Goal: Information Seeking & Learning: Learn about a topic

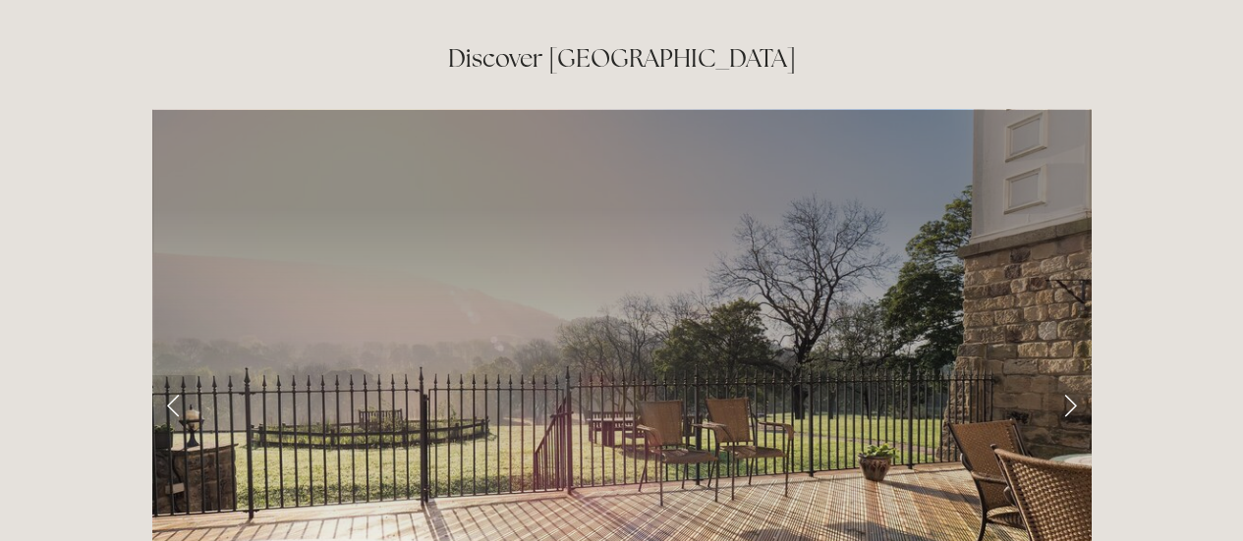
scroll to position [3013, 0]
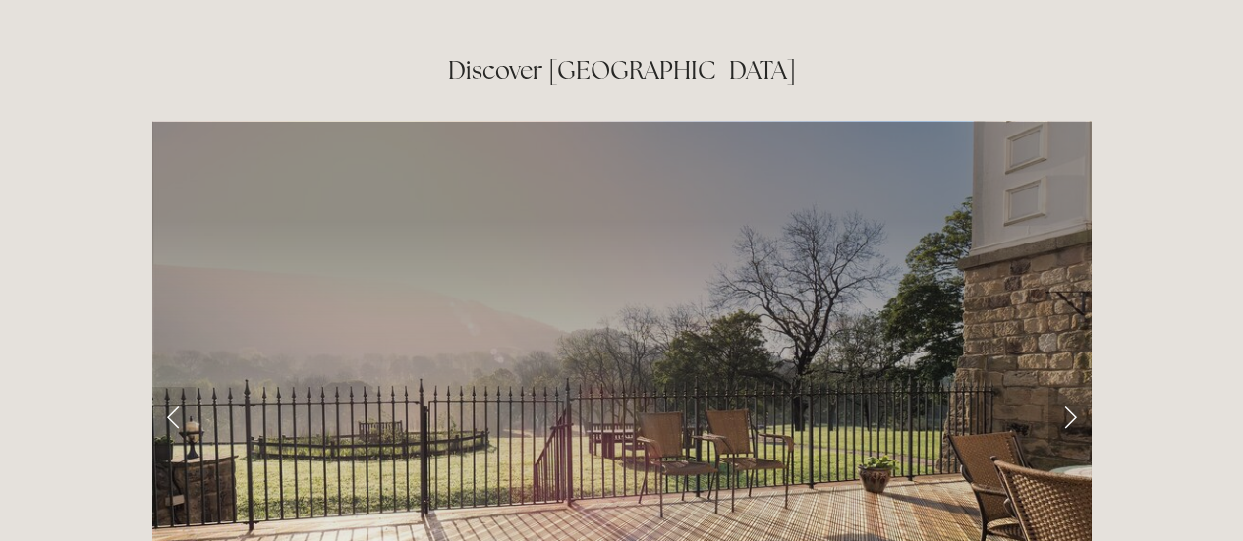
click at [1060, 387] on link "Next Slide" at bounding box center [1069, 416] width 43 height 59
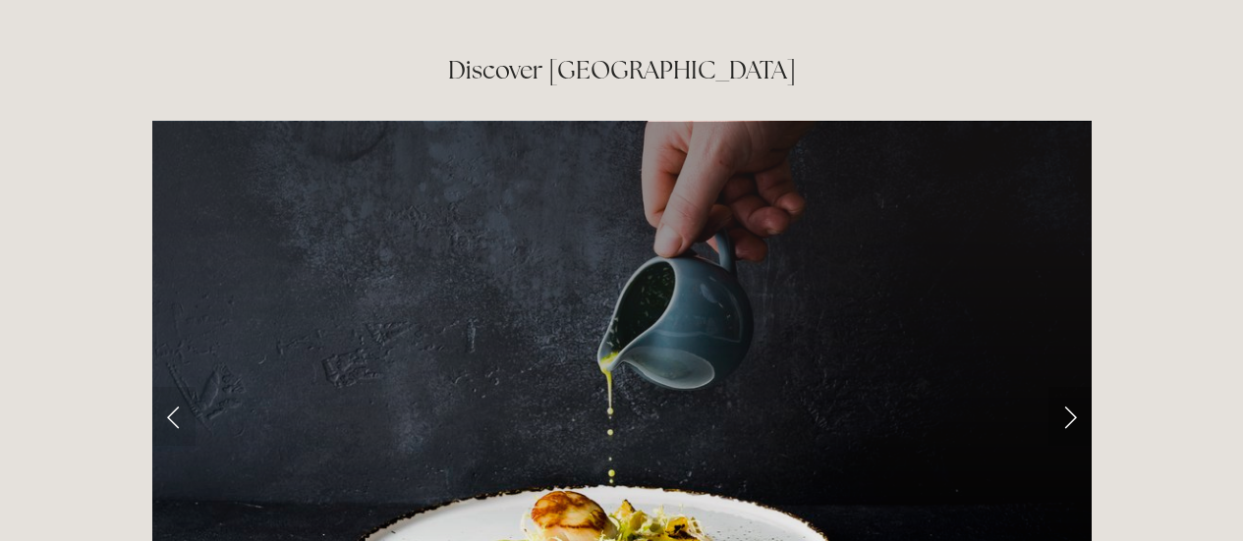
click at [1066, 387] on link "Next Slide" at bounding box center [1069, 416] width 43 height 59
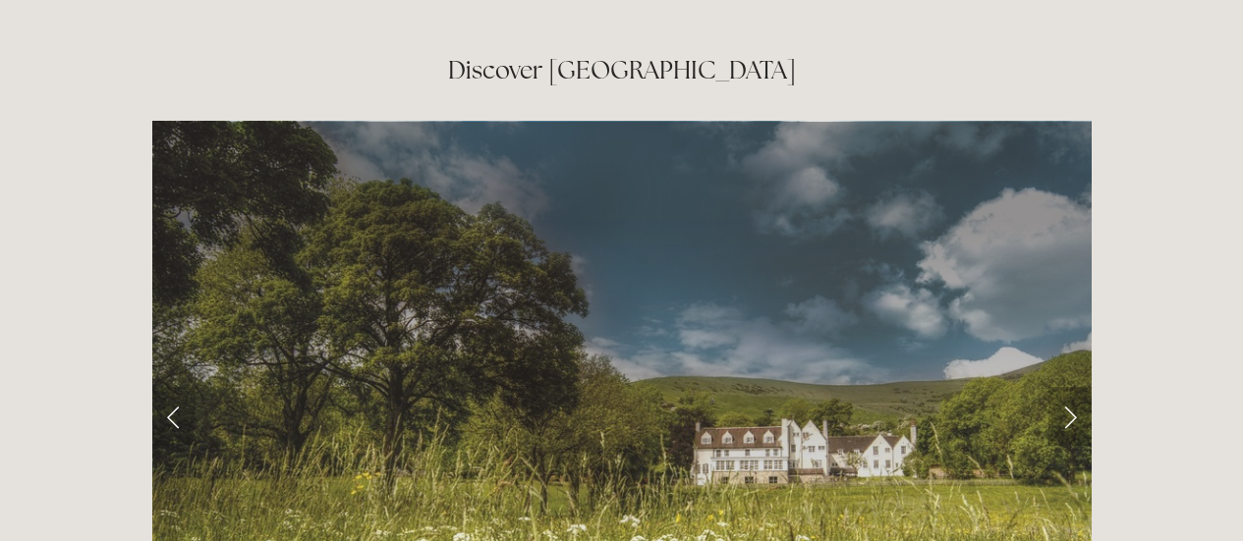
click at [1066, 387] on link "Next Slide" at bounding box center [1069, 416] width 43 height 59
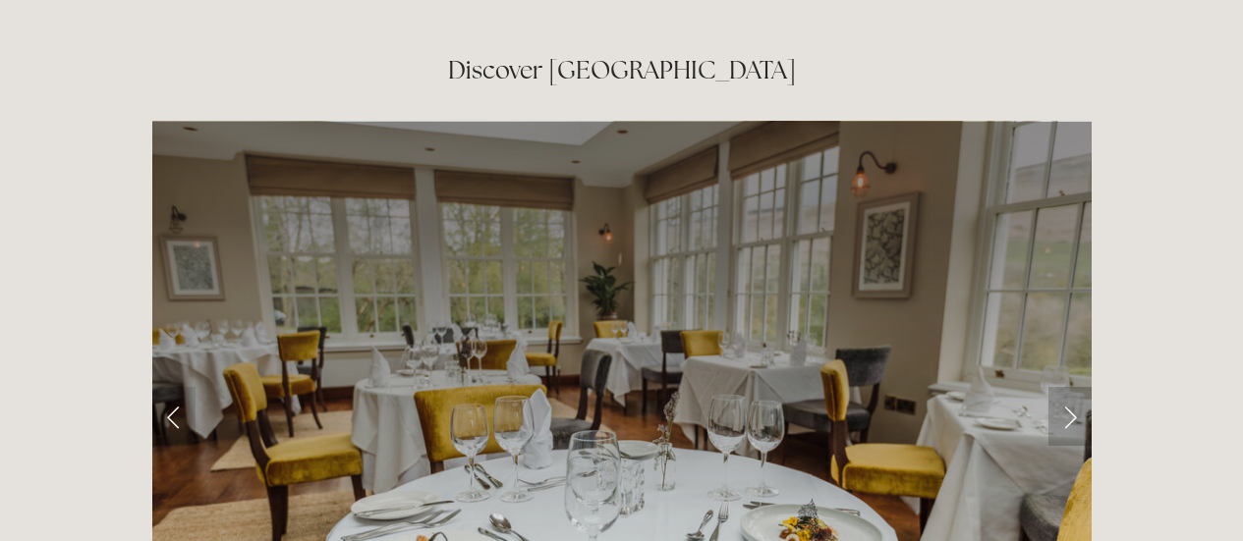
click at [1066, 387] on link "Next Slide" at bounding box center [1069, 416] width 43 height 59
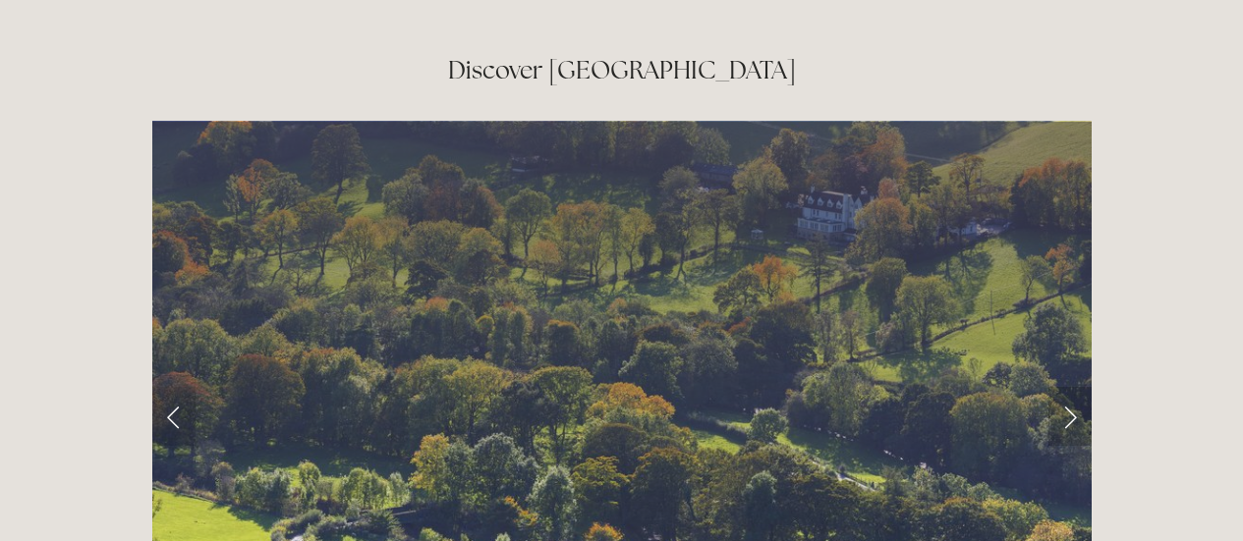
click at [1066, 387] on link "Next Slide" at bounding box center [1069, 416] width 43 height 59
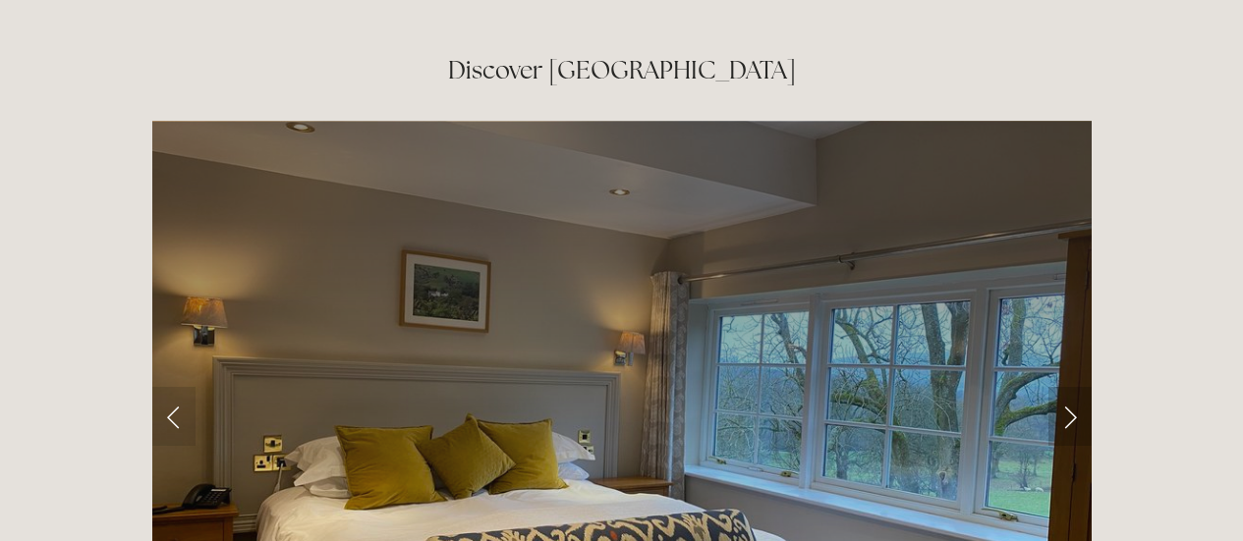
click at [1066, 387] on link "Next Slide" at bounding box center [1069, 416] width 43 height 59
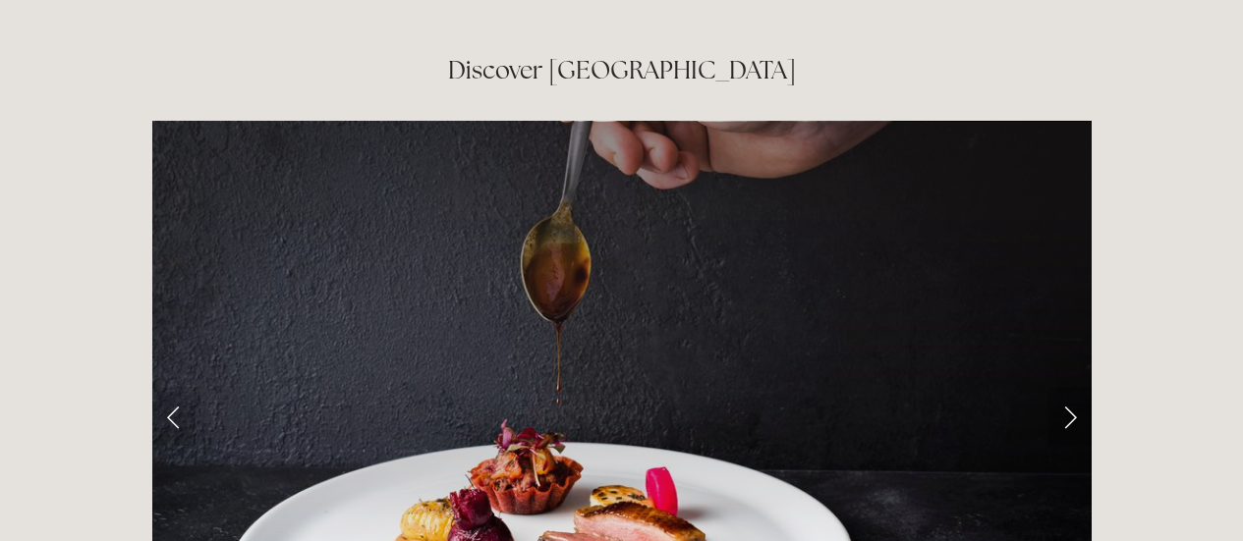
click at [1066, 387] on link "Next Slide" at bounding box center [1069, 416] width 43 height 59
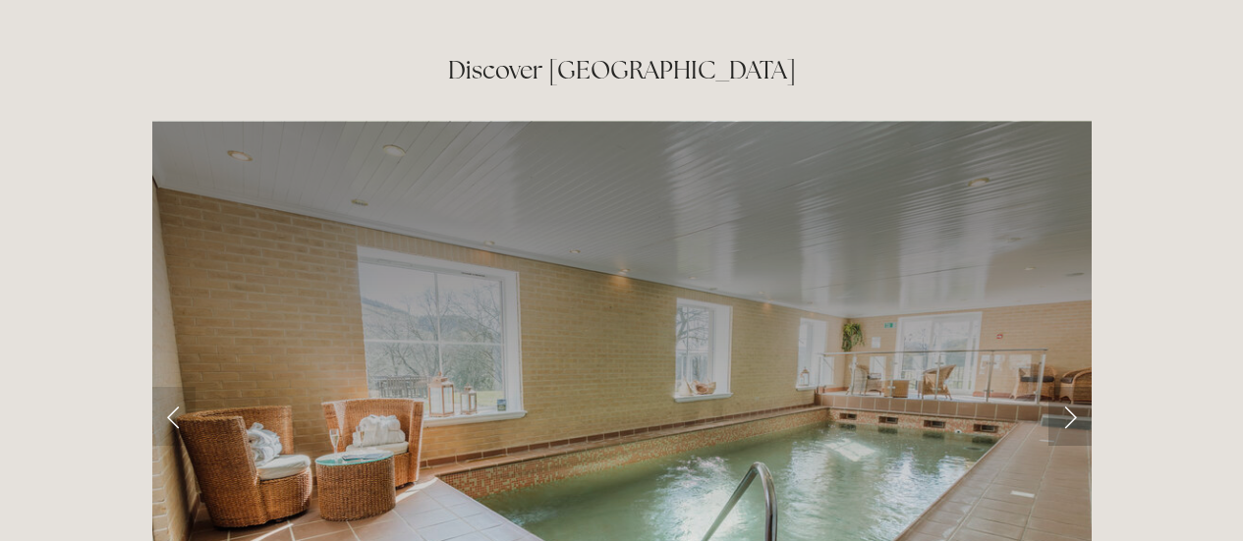
click at [1066, 387] on link "Next Slide" at bounding box center [1069, 416] width 43 height 59
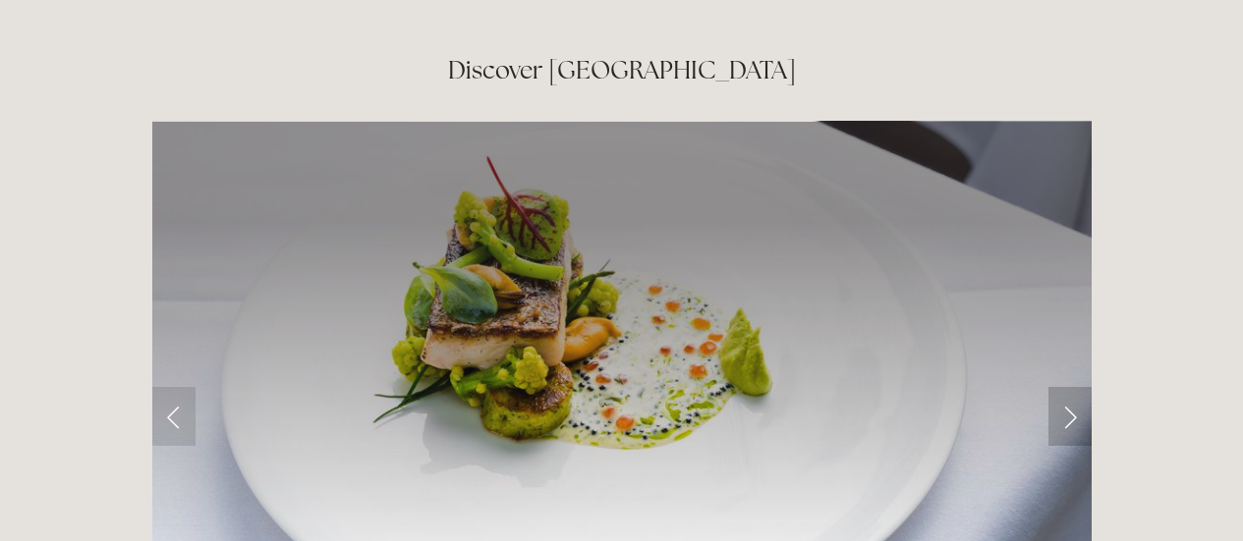
click at [1066, 387] on link "Next Slide" at bounding box center [1069, 416] width 43 height 59
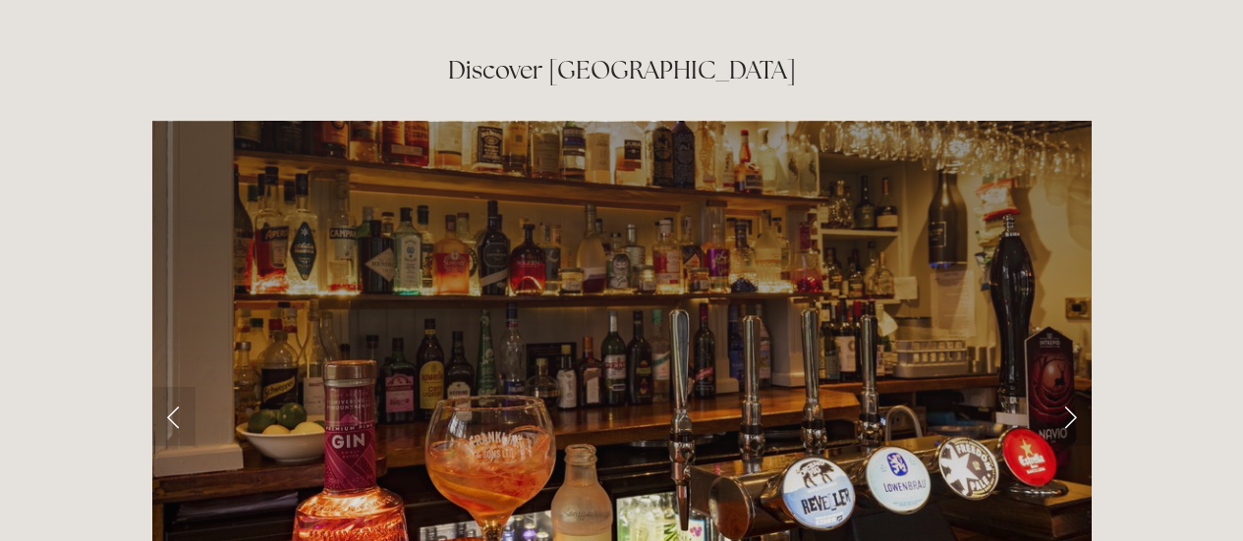
click at [1066, 387] on link "Next Slide" at bounding box center [1069, 416] width 43 height 59
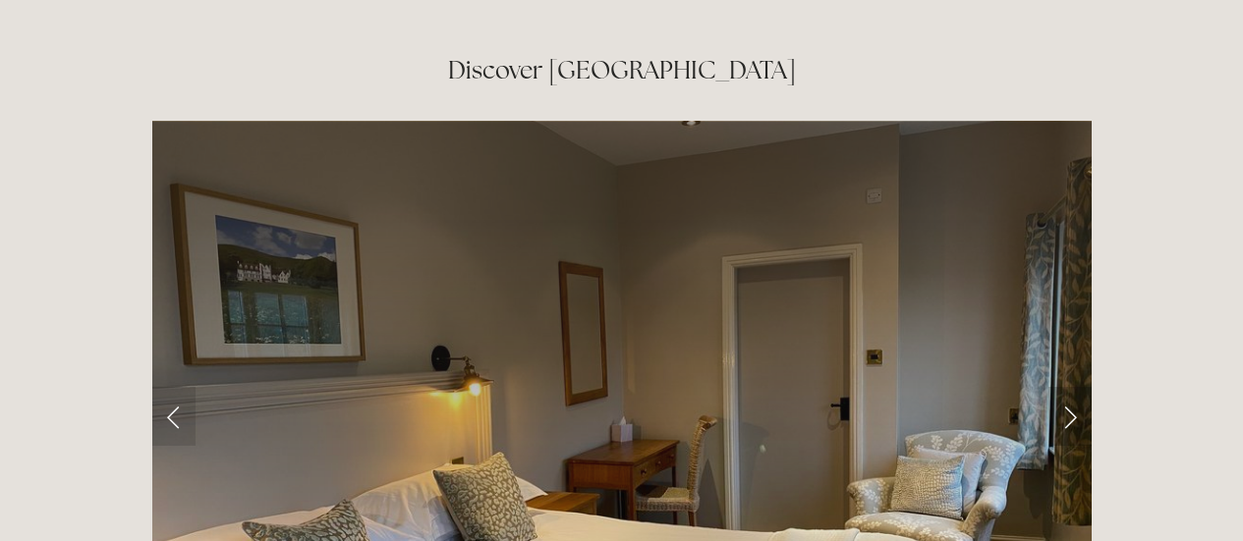
click at [1066, 387] on link "Next Slide" at bounding box center [1069, 416] width 43 height 59
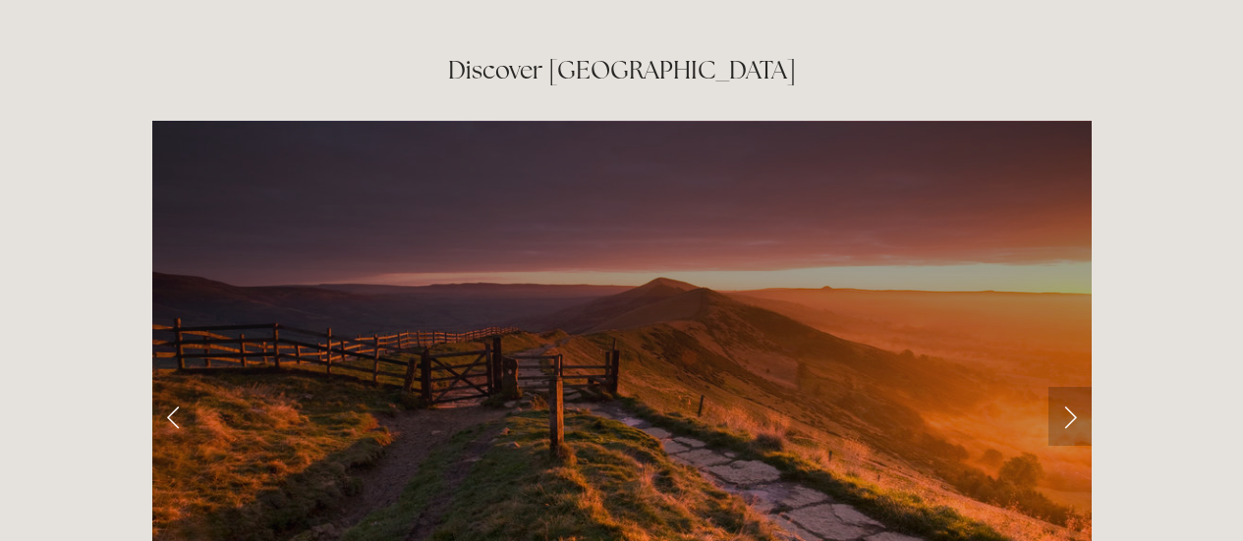
click at [1066, 387] on link "Next Slide" at bounding box center [1069, 416] width 43 height 59
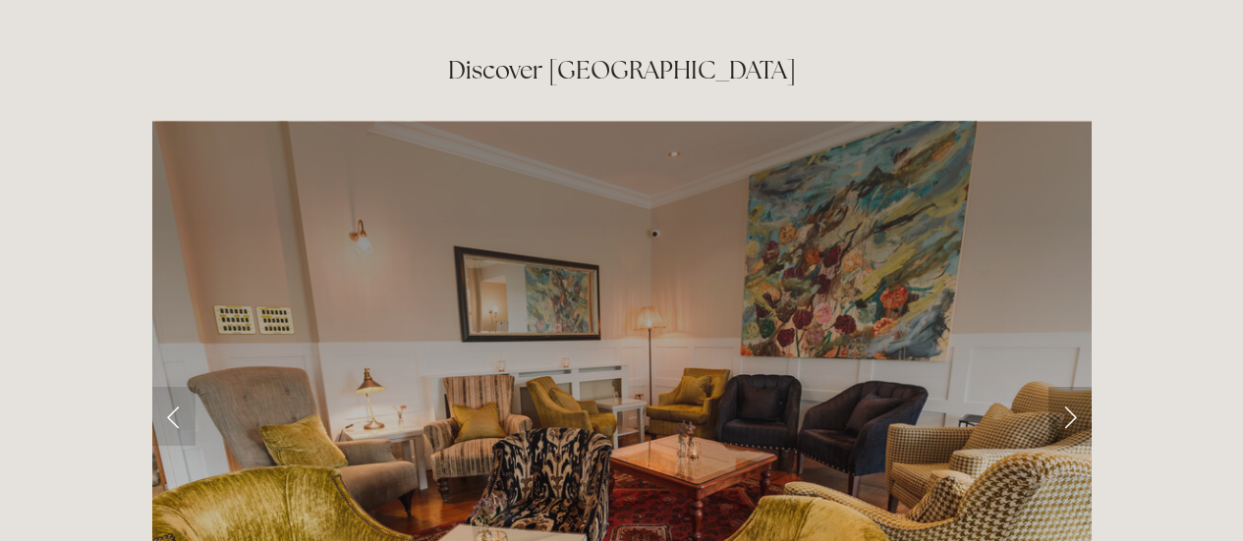
click at [1066, 387] on link "Next Slide" at bounding box center [1069, 416] width 43 height 59
click at [1070, 387] on link "Next Slide" at bounding box center [1069, 416] width 43 height 59
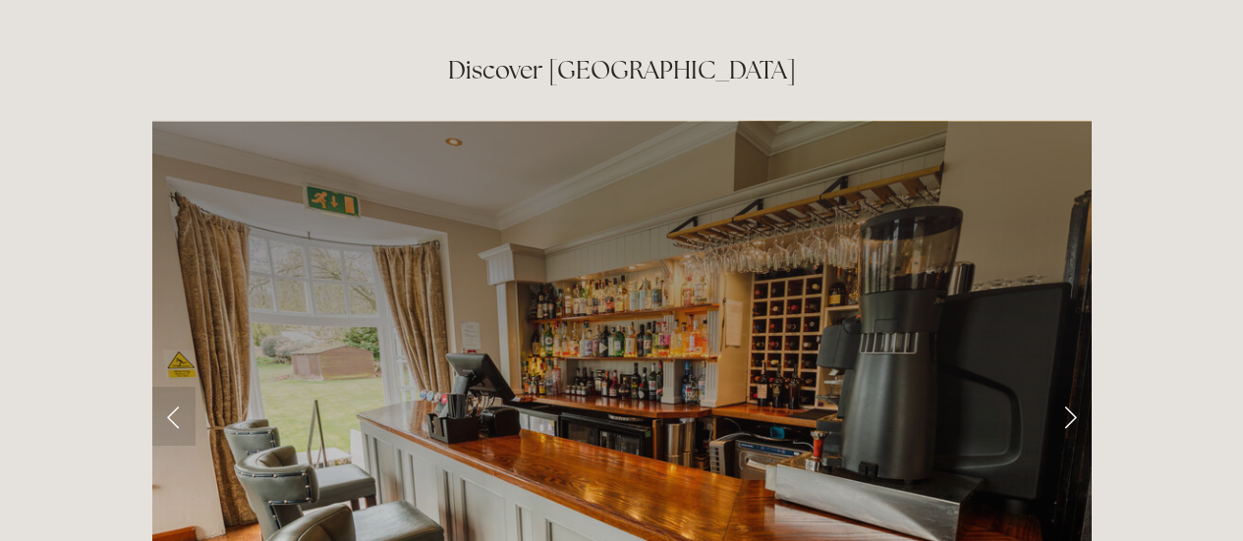
click at [1070, 387] on link "Next Slide" at bounding box center [1069, 416] width 43 height 59
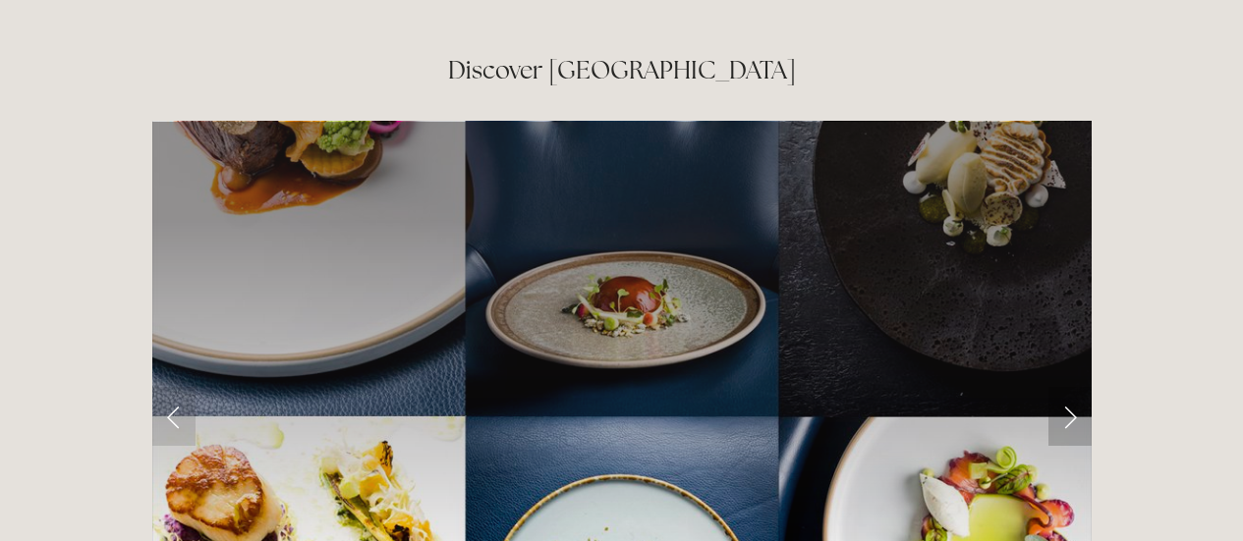
click at [1070, 387] on link "Next Slide" at bounding box center [1069, 416] width 43 height 59
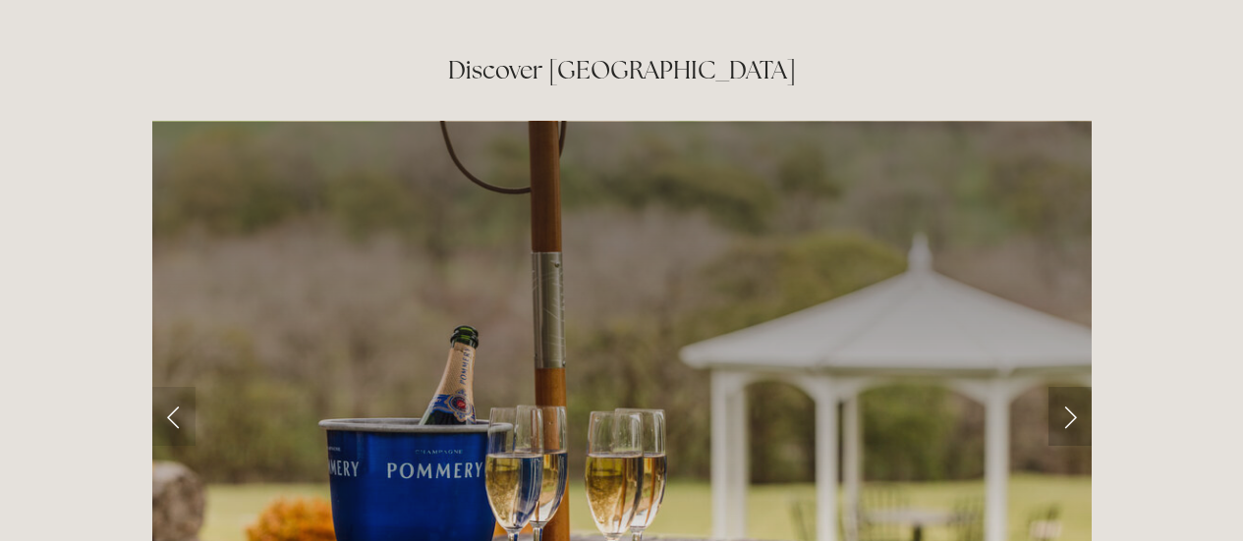
click at [1070, 387] on link "Next Slide" at bounding box center [1069, 416] width 43 height 59
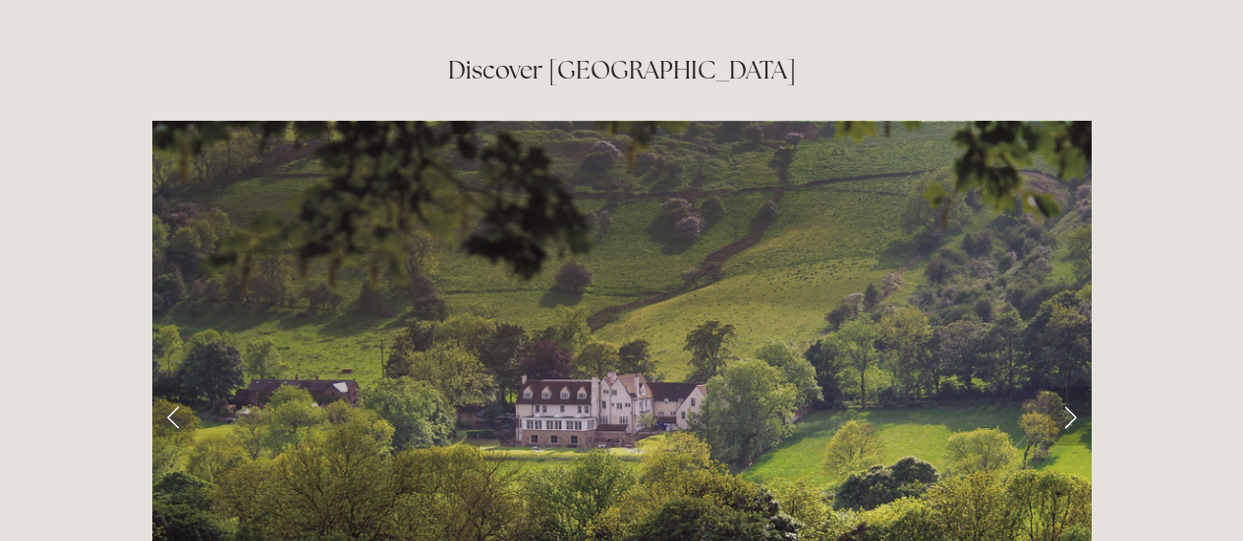
click at [1070, 387] on link "Next Slide" at bounding box center [1069, 416] width 43 height 59
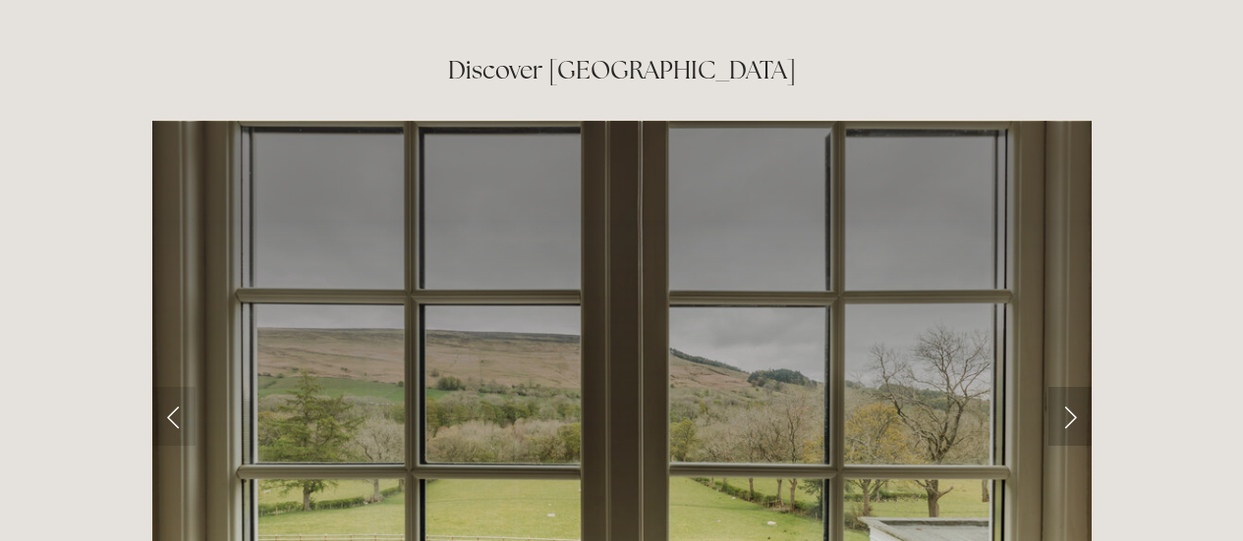
click at [1070, 387] on link "Next Slide" at bounding box center [1069, 416] width 43 height 59
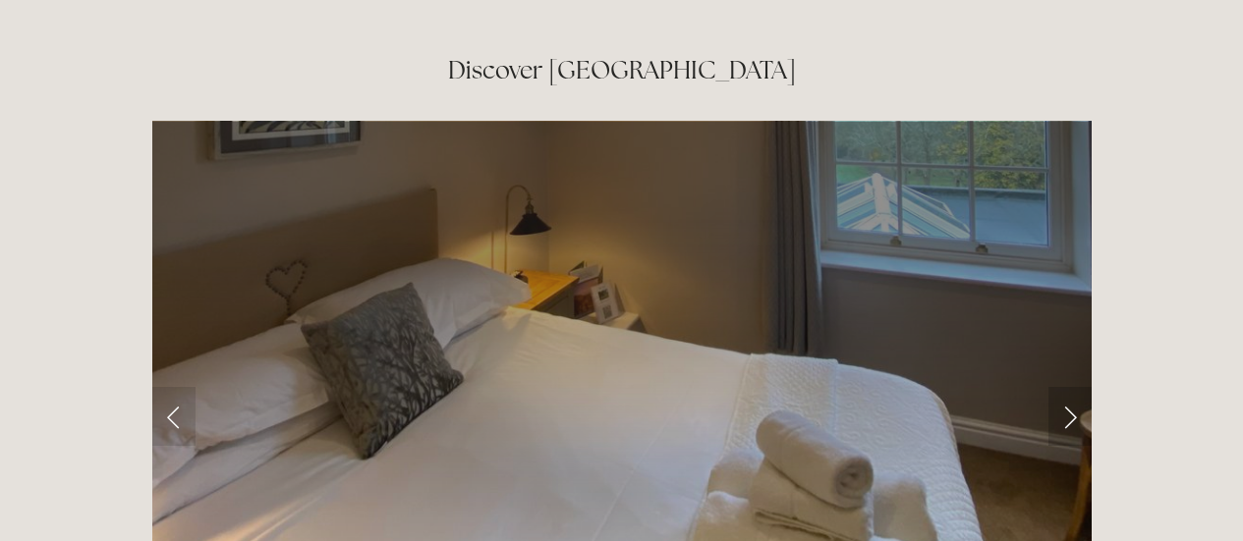
click at [1070, 387] on link "Next Slide" at bounding box center [1069, 416] width 43 height 59
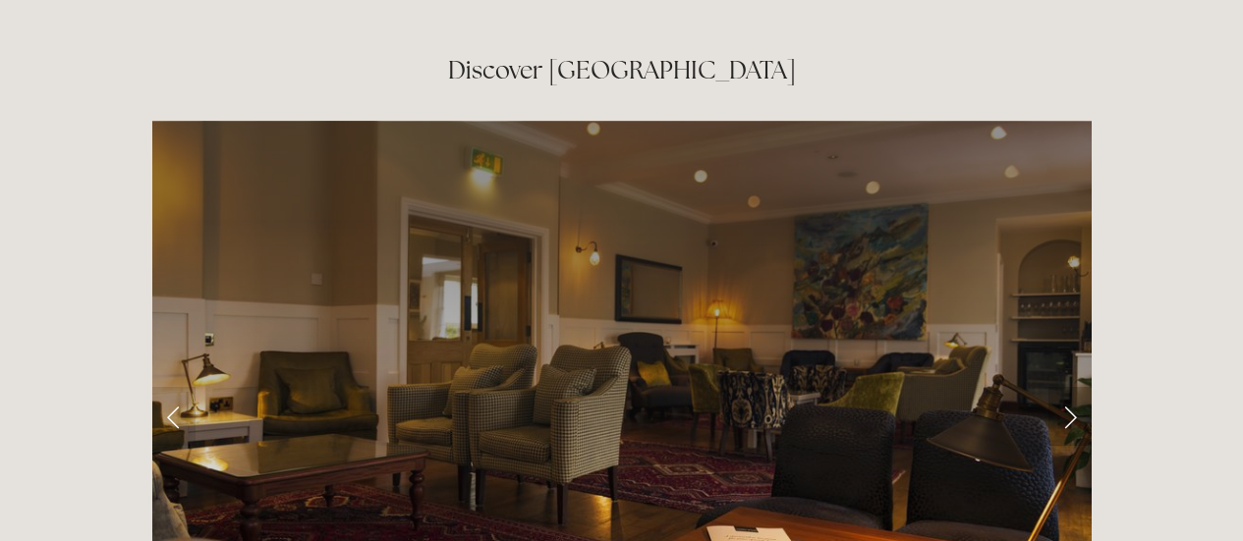
click at [1070, 387] on link "Next Slide" at bounding box center [1069, 416] width 43 height 59
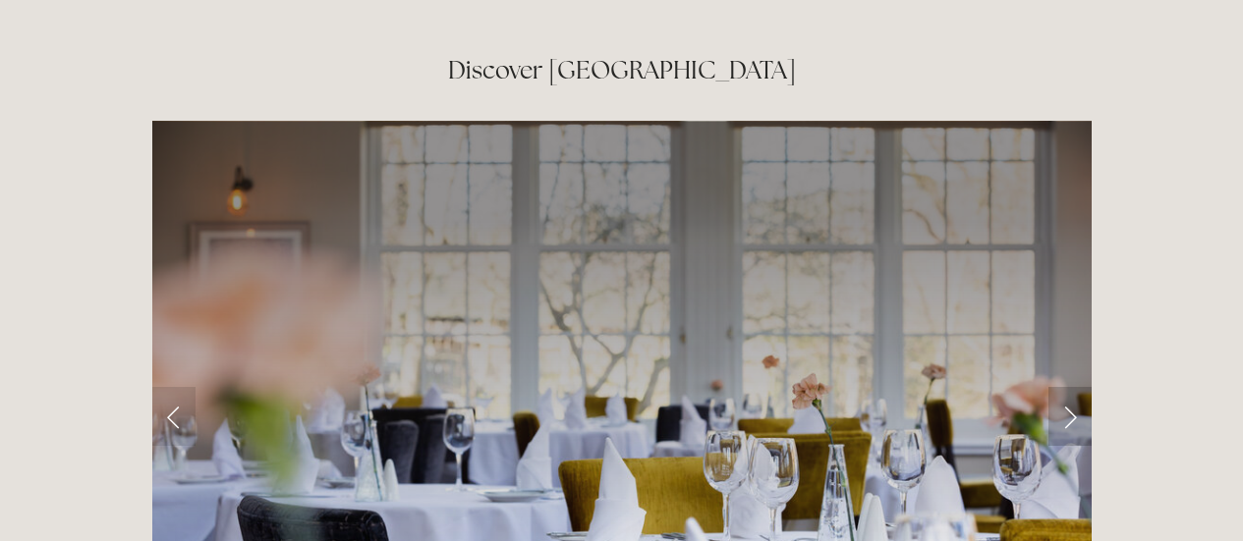
click at [1070, 387] on link "Next Slide" at bounding box center [1069, 416] width 43 height 59
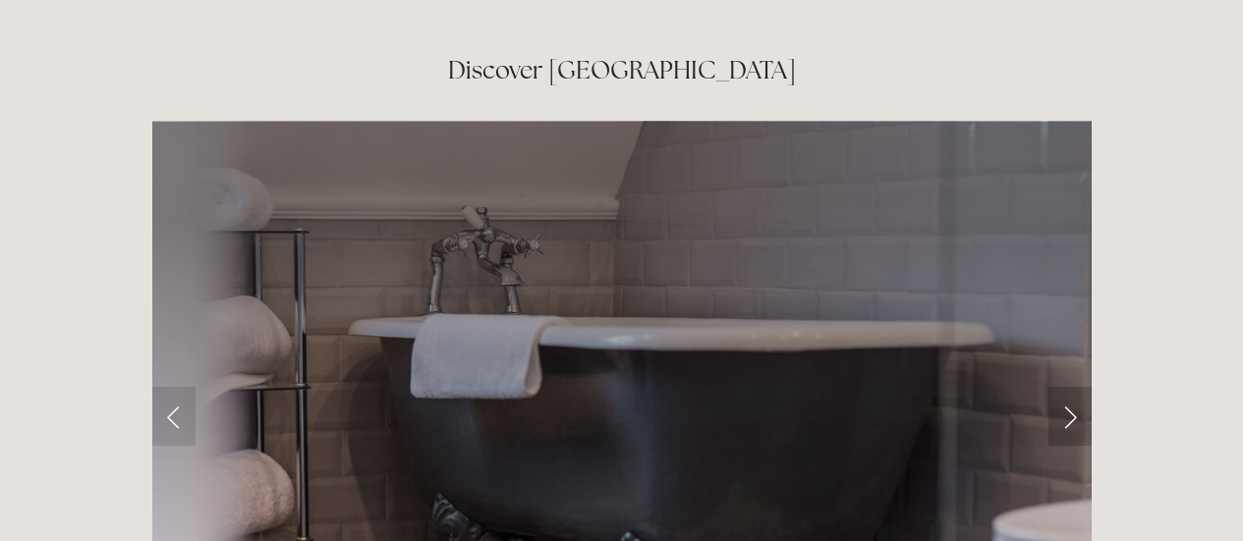
click at [1070, 387] on link "Next Slide" at bounding box center [1069, 416] width 43 height 59
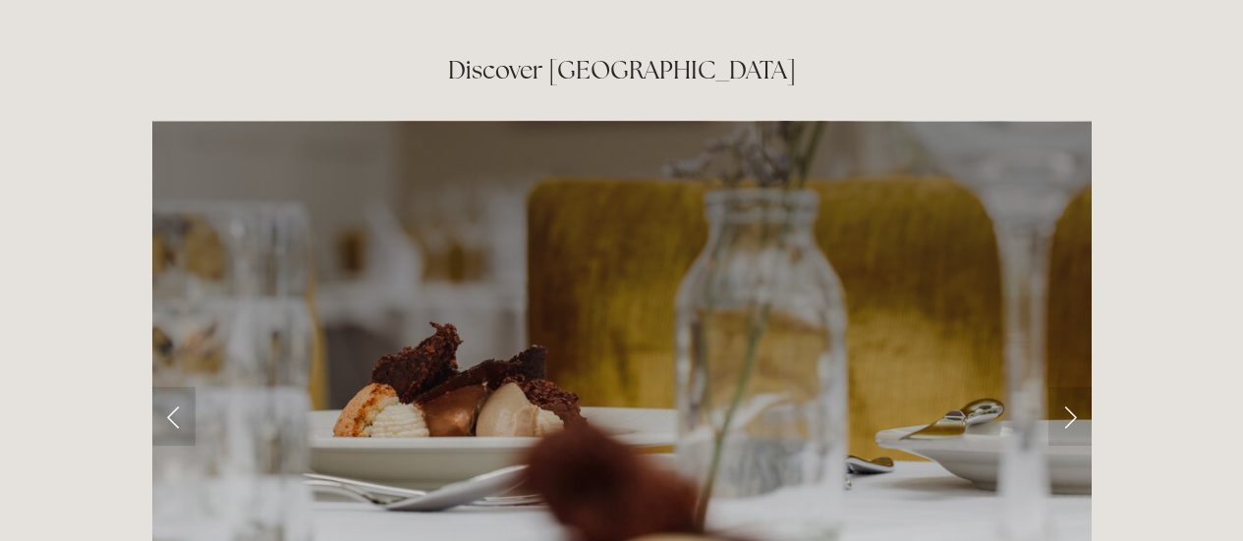
drag, startPoint x: 1070, startPoint y: 303, endPoint x: 1164, endPoint y: 262, distance: 102.6
click at [1164, 262] on div "Rooms Rooms Your Stay Book a stay Offers Spa" at bounding box center [621, 252] width 1243 height 6530
click at [1068, 387] on link "Next Slide" at bounding box center [1069, 416] width 43 height 59
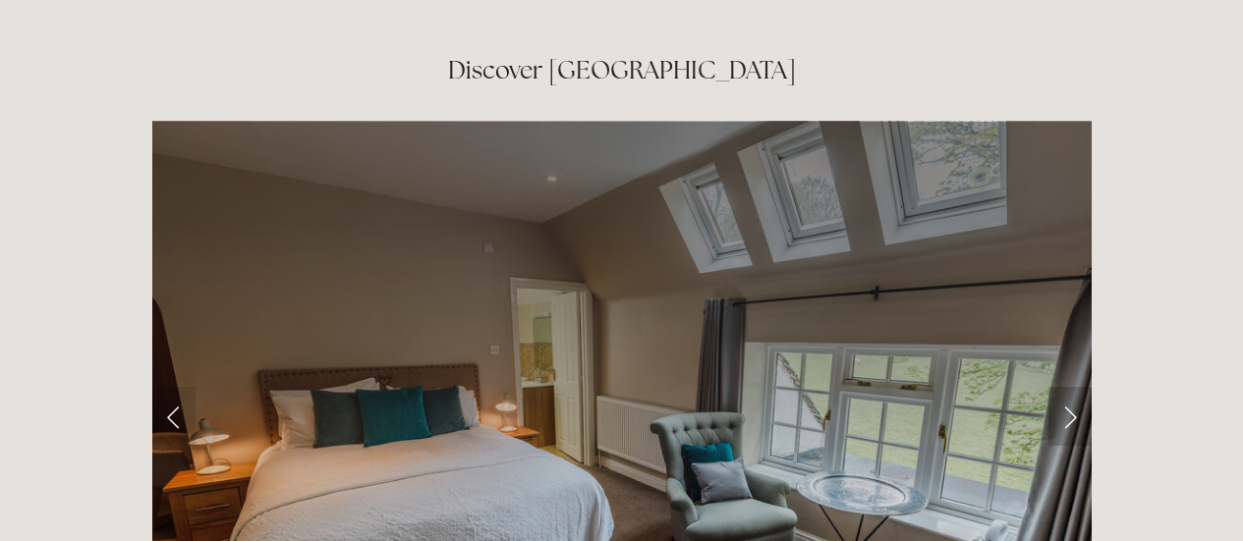
click at [1068, 387] on link "Next Slide" at bounding box center [1069, 416] width 43 height 59
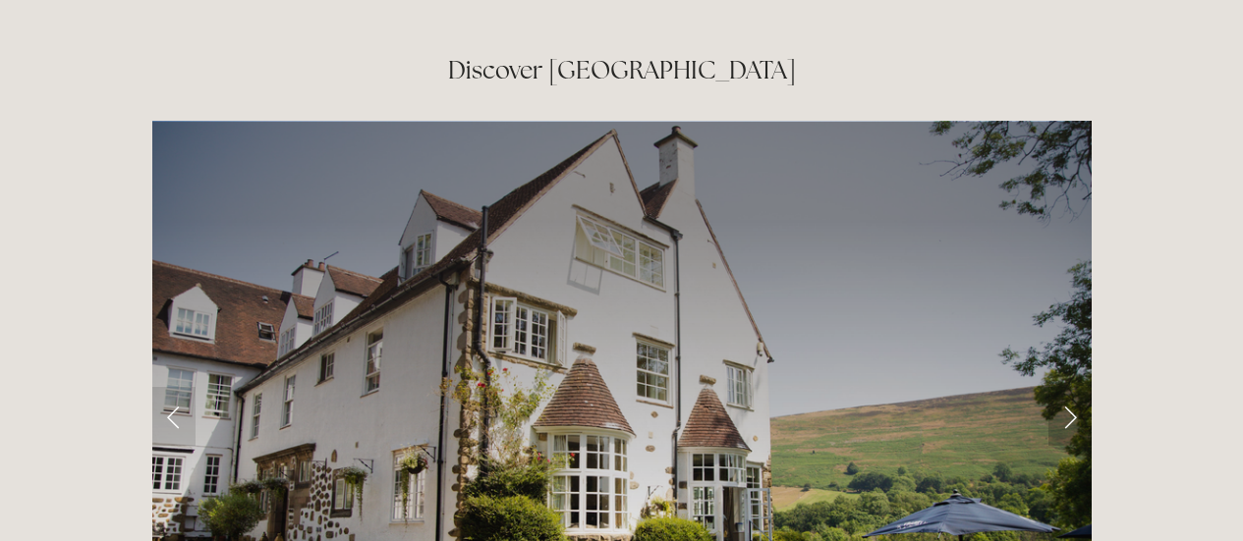
click at [1068, 387] on link "Next Slide" at bounding box center [1069, 416] width 43 height 59
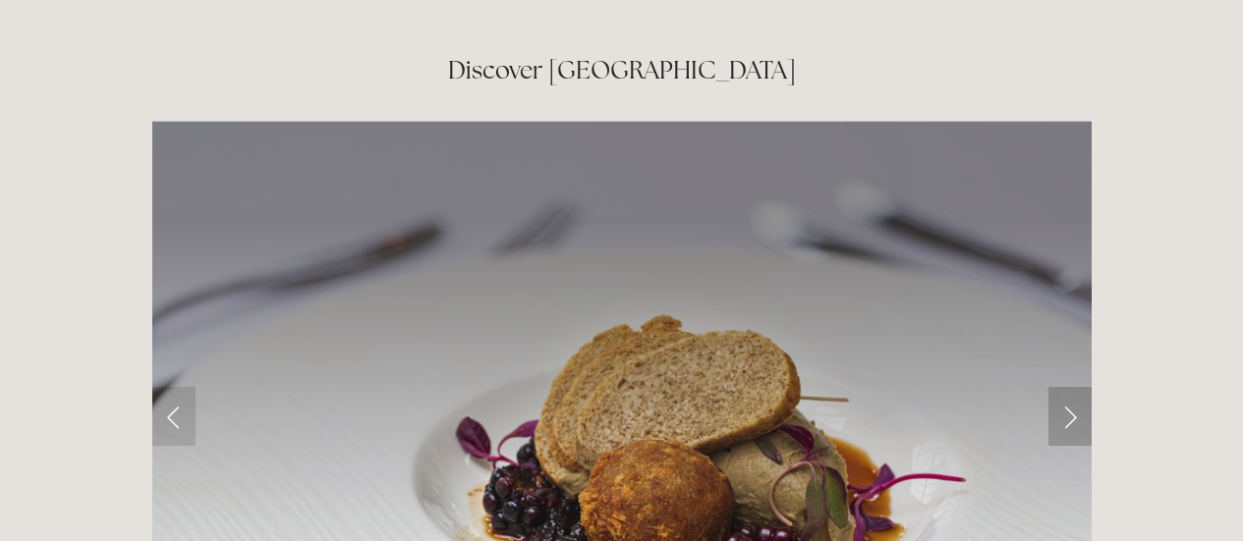
click at [1068, 387] on link "Next Slide" at bounding box center [1069, 416] width 43 height 59
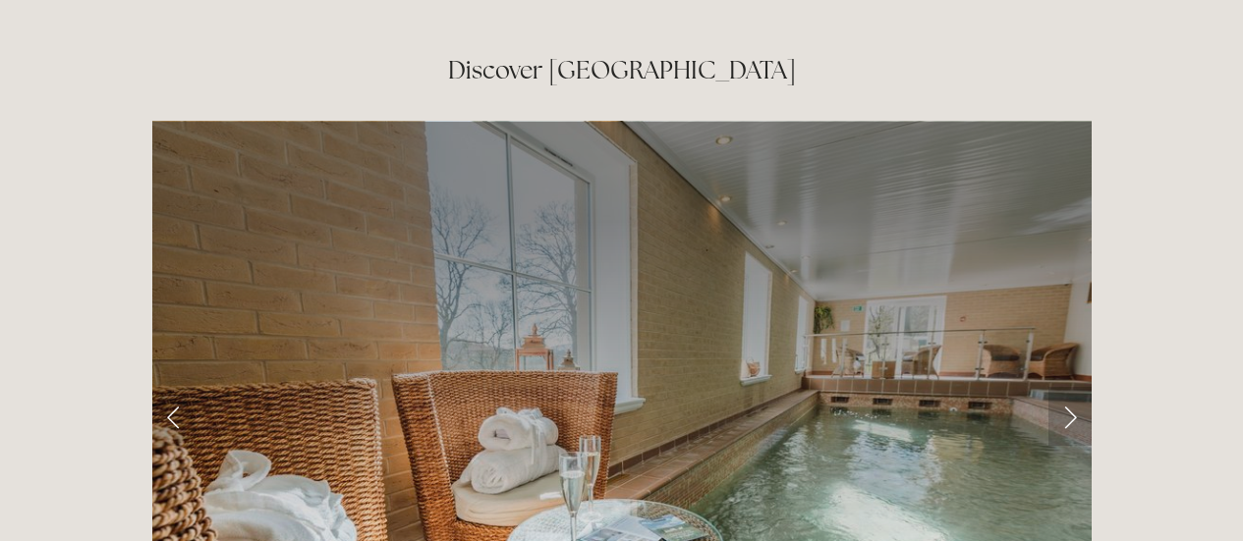
click at [1068, 387] on link "Next Slide" at bounding box center [1069, 416] width 43 height 59
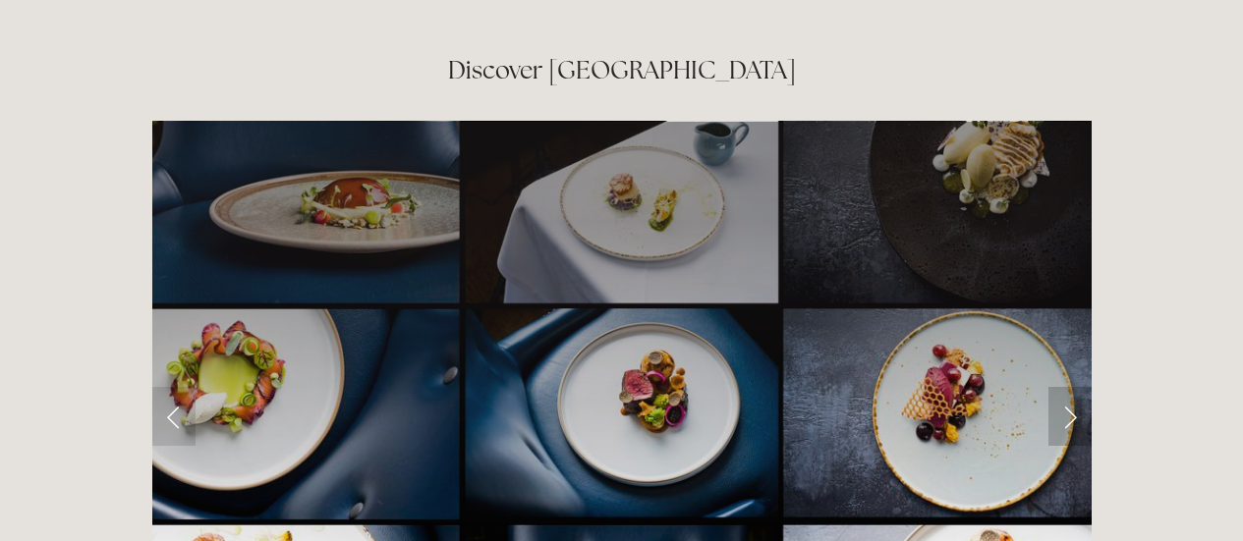
click at [1068, 387] on link "Next Slide" at bounding box center [1069, 416] width 43 height 59
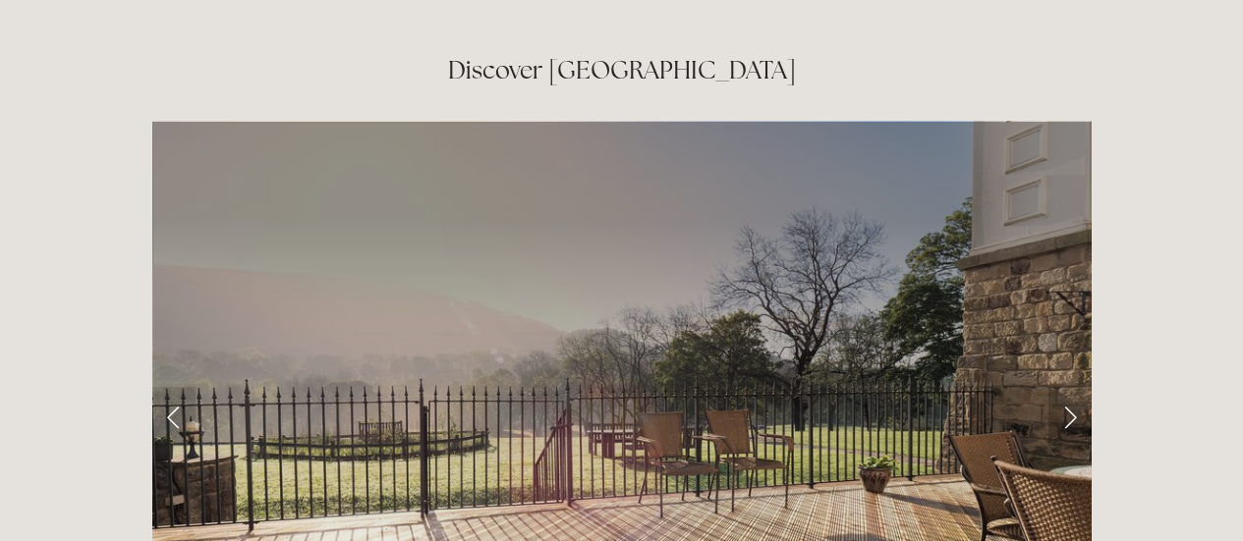
click at [1068, 387] on link "Next Slide" at bounding box center [1069, 416] width 43 height 59
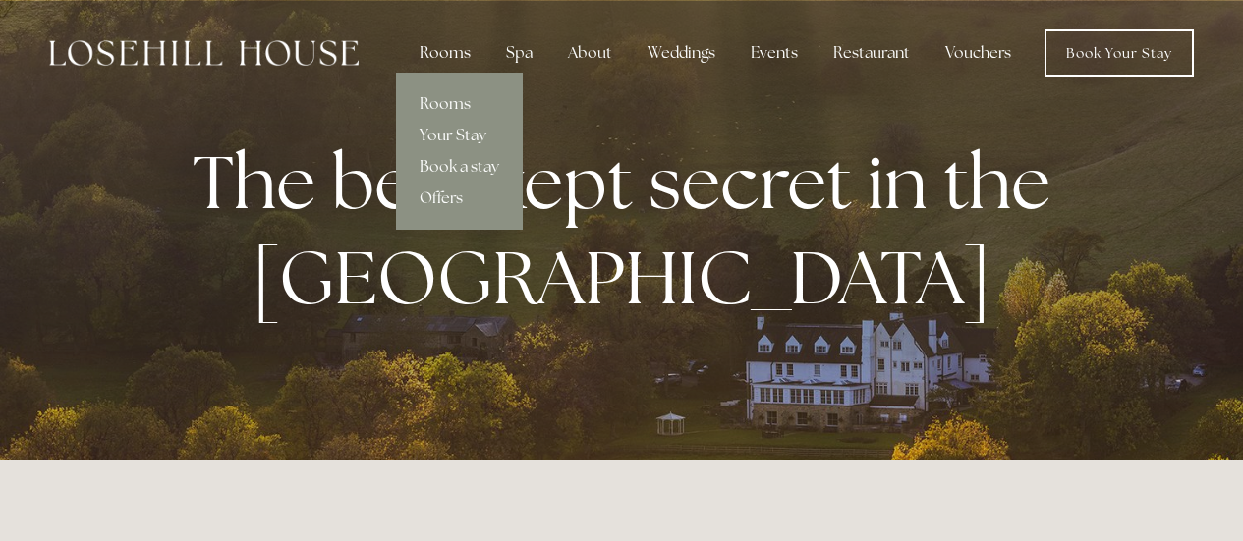
click at [465, 55] on div "Rooms" at bounding box center [445, 52] width 83 height 39
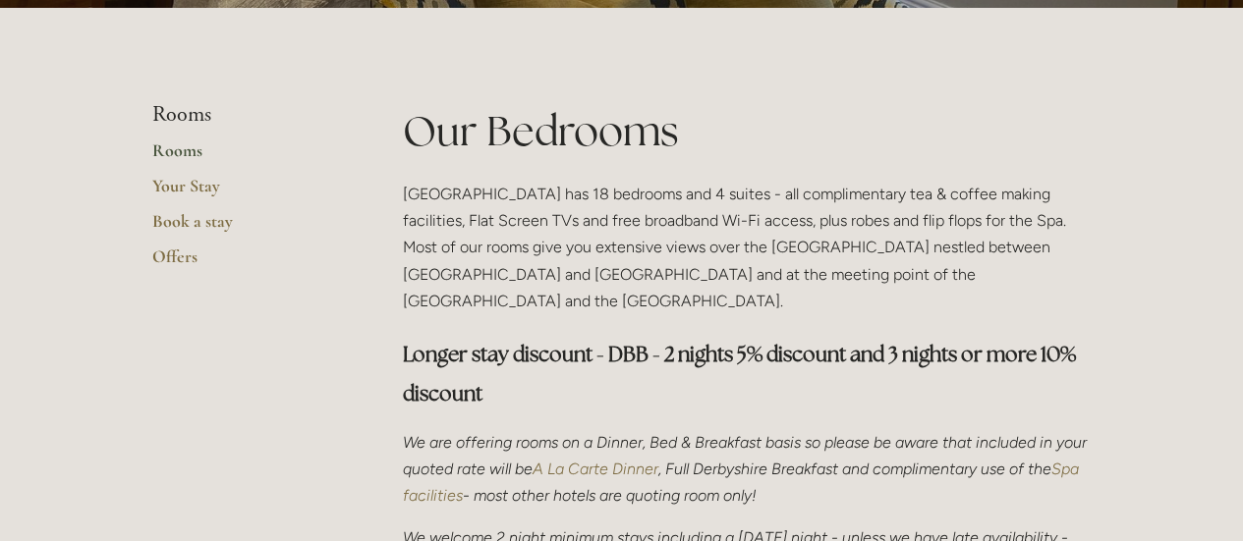
scroll to position [401, 0]
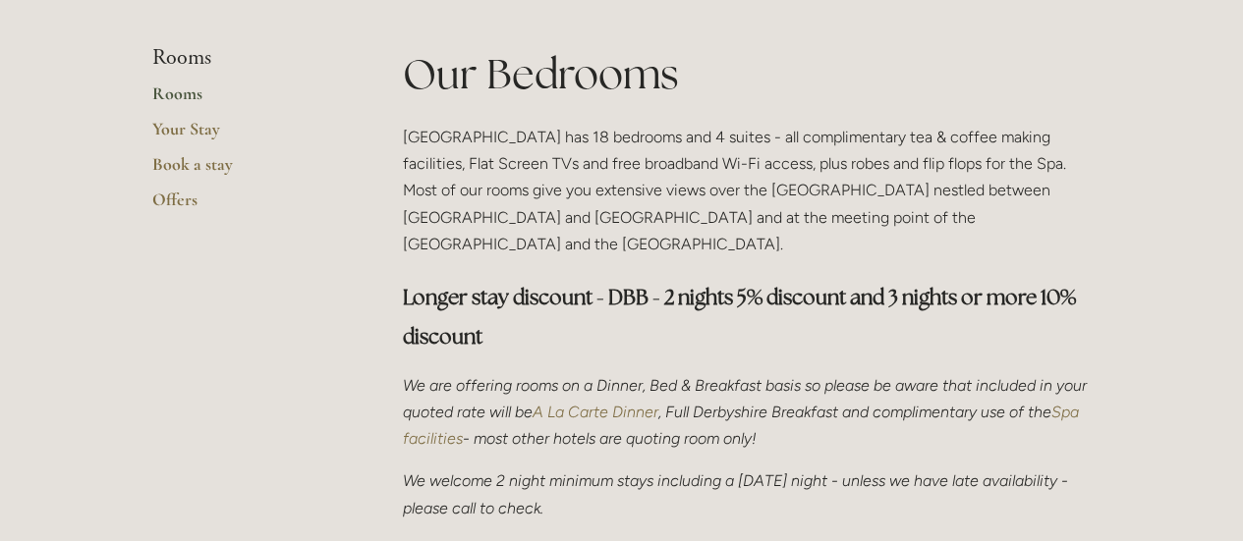
drag, startPoint x: 1236, startPoint y: 93, endPoint x: 1227, endPoint y: 147, distance: 54.8
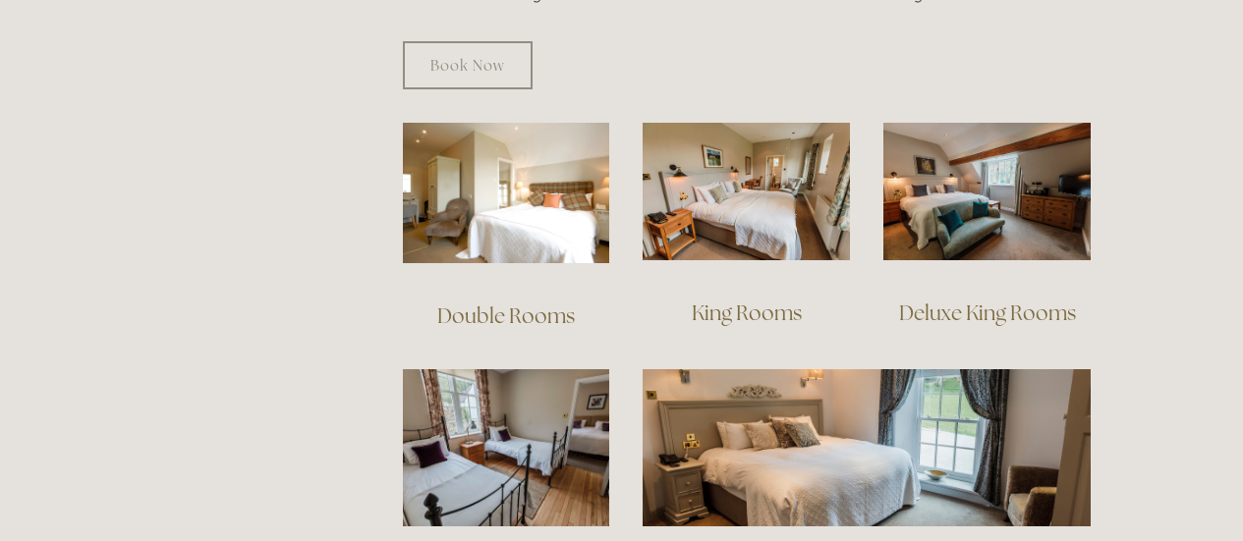
scroll to position [1269, 0]
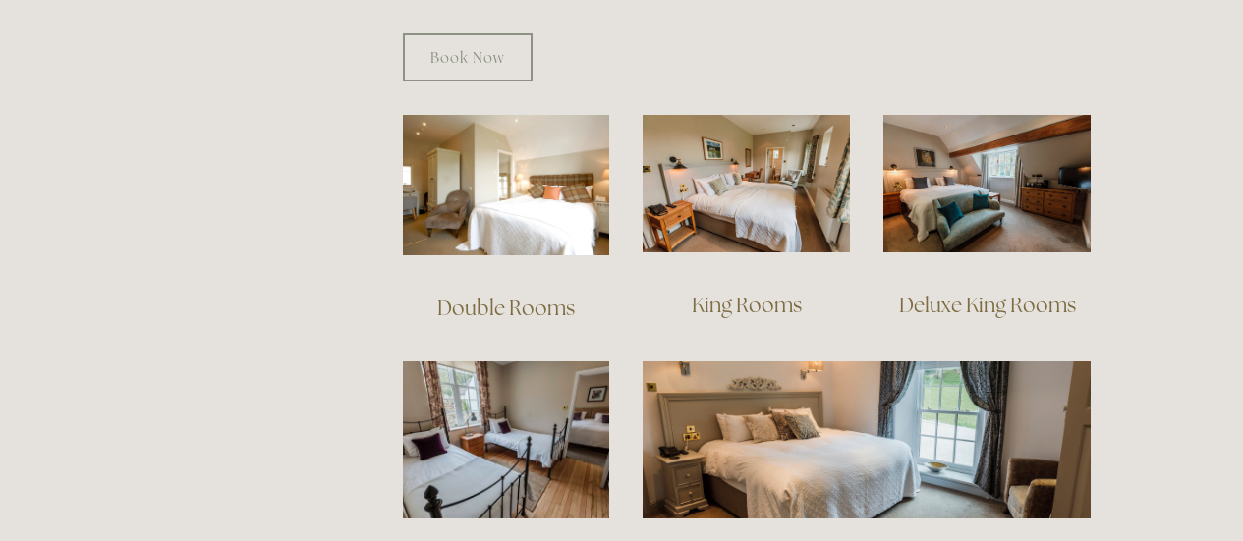
drag, startPoint x: 1248, startPoint y: 88, endPoint x: 1233, endPoint y: 193, distance: 105.2
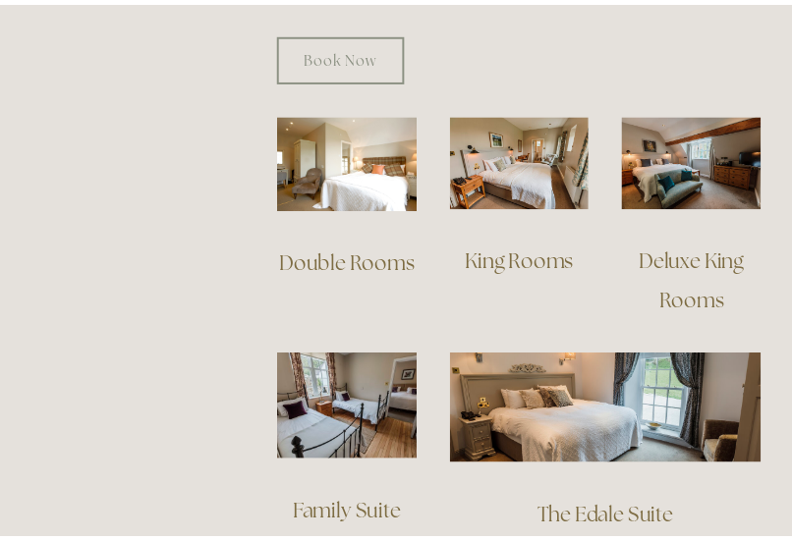
scroll to position [1457, 0]
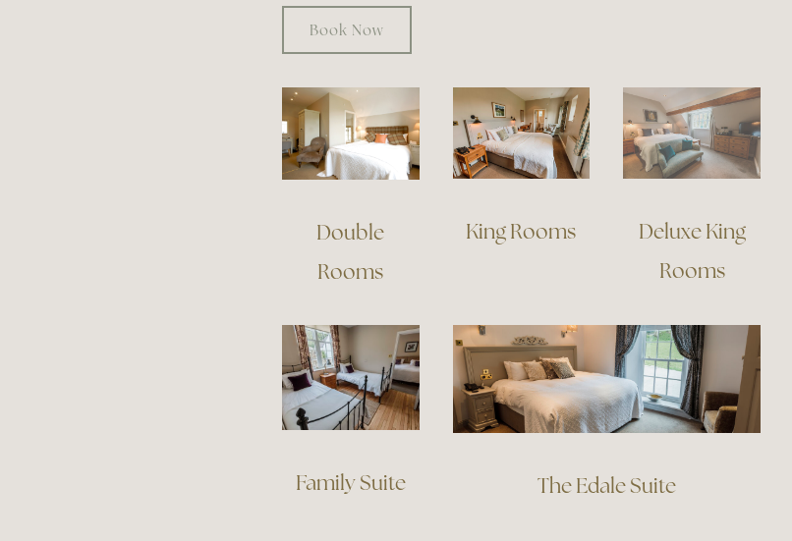
click at [703, 129] on img at bounding box center [692, 132] width 138 height 91
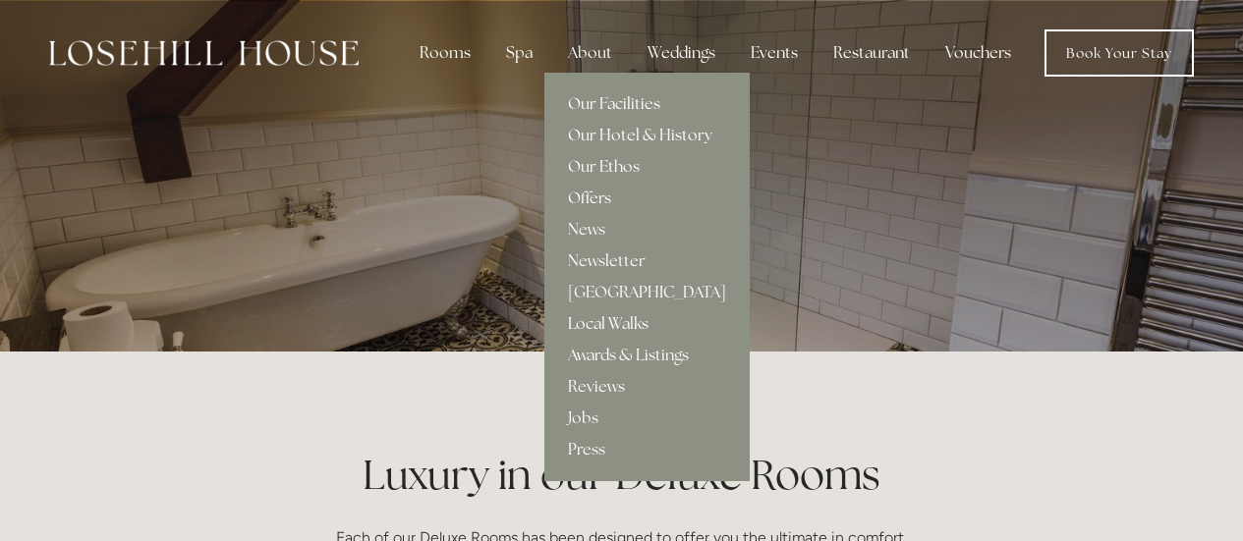
click at [617, 324] on link "Local Walks" at bounding box center [646, 324] width 205 height 31
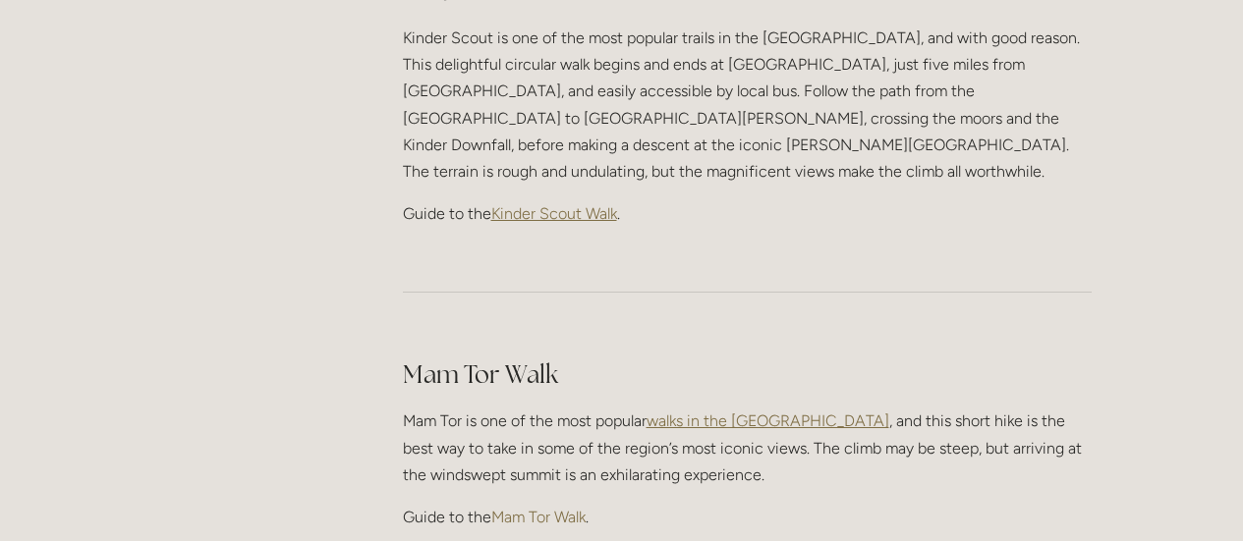
scroll to position [1014, 0]
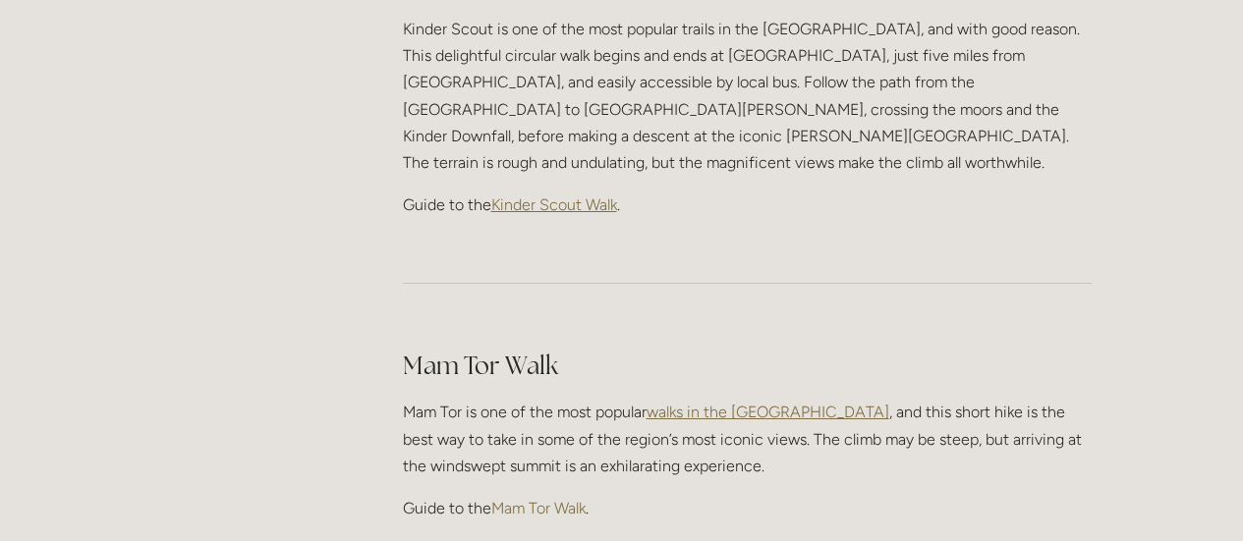
click at [563, 196] on span "Kinder Scout Walk" at bounding box center [554, 205] width 126 height 19
